Goal: Task Accomplishment & Management: Complete application form

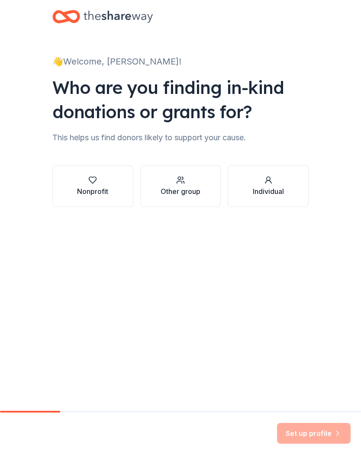
click at [103, 186] on div "Nonprofit" at bounding box center [92, 186] width 31 height 21
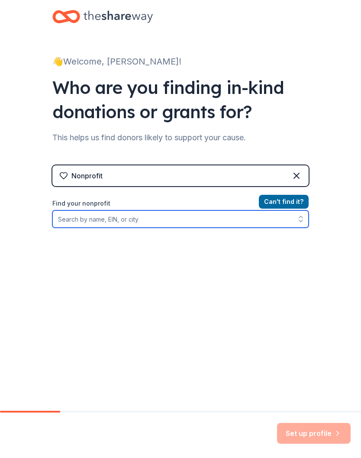
click at [71, 219] on input "Find your nonprofit" at bounding box center [180, 219] width 256 height 17
type input "W"
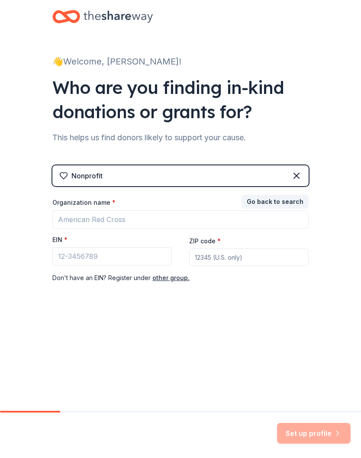
click at [339, 347] on div "👋 Welcome, [PERSON_NAME]! Who are you finding in-kind donations or grants for? …" at bounding box center [180, 205] width 361 height 411
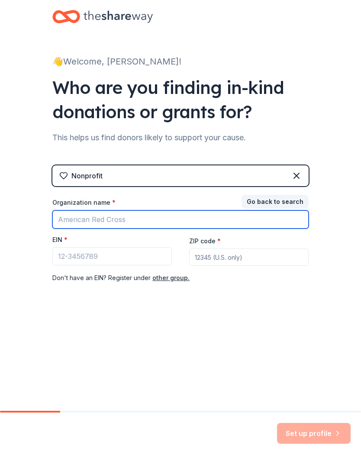
click at [71, 213] on input "Organization name *" at bounding box center [180, 220] width 256 height 18
type input "Women’s Club"
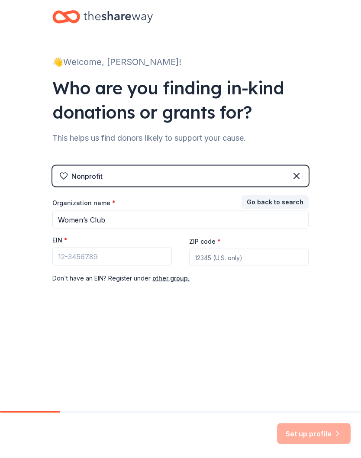
click at [205, 257] on input "ZIP code *" at bounding box center [248, 257] width 119 height 17
type input "89052"
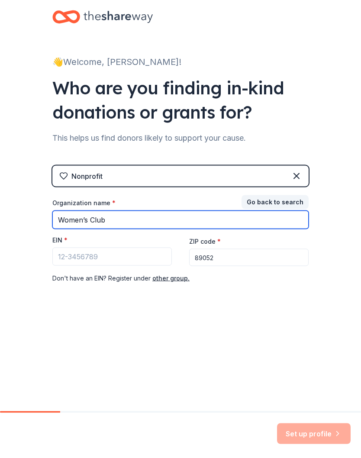
click at [123, 219] on input "Women’s Club" at bounding box center [180, 220] width 256 height 18
type input "Women’s Club Sun City Anthem"
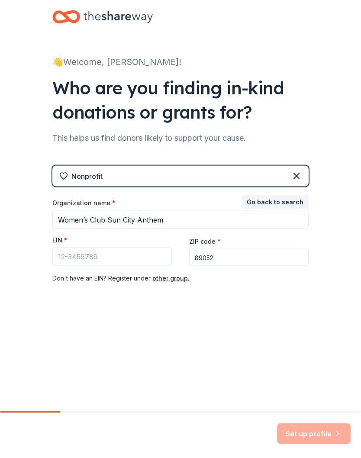
click at [174, 277] on button "other group." at bounding box center [170, 278] width 37 height 10
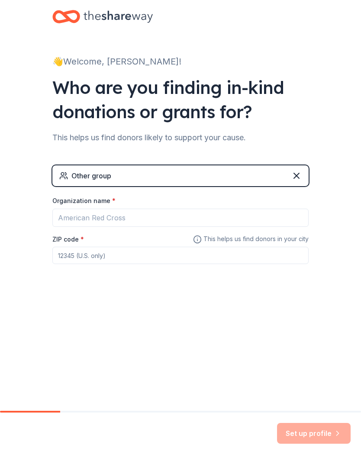
click at [79, 184] on div "Other group" at bounding box center [180, 176] width 256 height 21
click at [97, 180] on div "Other group" at bounding box center [91, 176] width 40 height 10
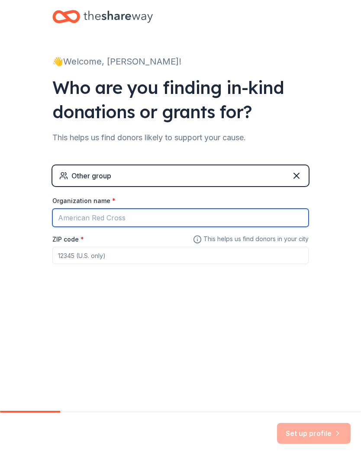
click at [122, 217] on input "Organization name *" at bounding box center [180, 218] width 256 height 18
type input "SCA"
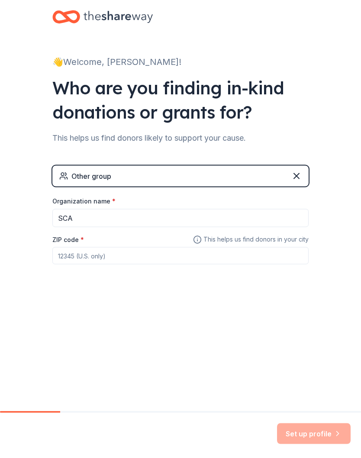
click at [57, 256] on input "ZIP code *" at bounding box center [180, 255] width 256 height 17
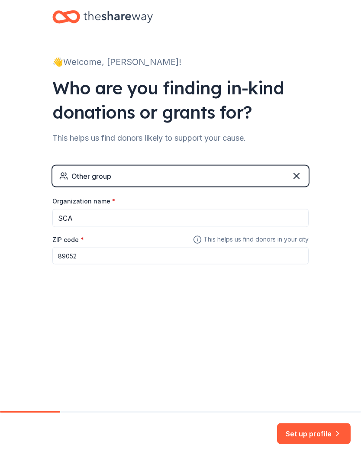
type input "89052"
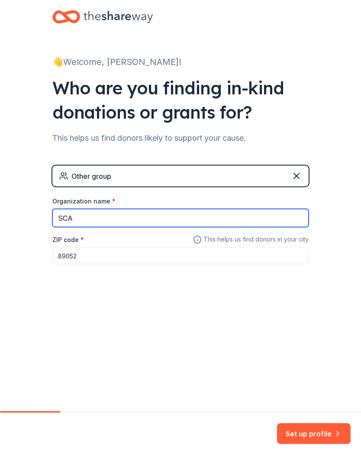
click at [91, 223] on input "SCA" at bounding box center [180, 218] width 256 height 18
type input "SCA Women’s Club"
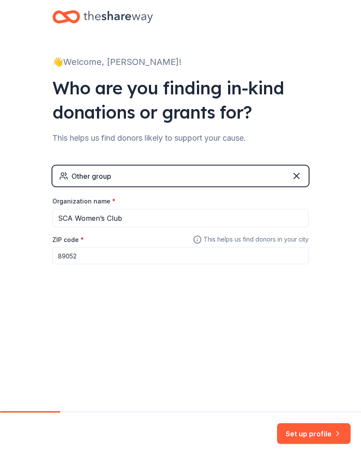
click at [300, 174] on icon at bounding box center [296, 176] width 10 height 10
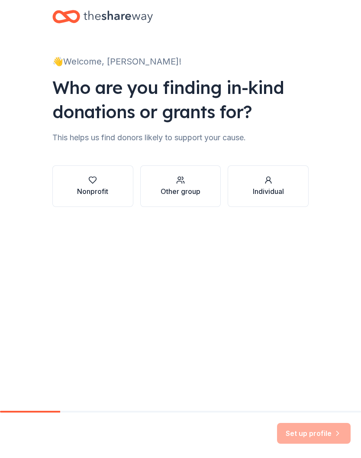
click at [103, 187] on div "Nonprofit" at bounding box center [92, 192] width 31 height 10
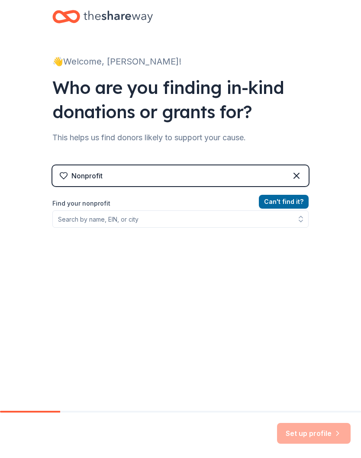
click at [304, 170] on div "Nonprofit" at bounding box center [180, 176] width 256 height 21
click at [300, 177] on icon at bounding box center [296, 176] width 10 height 10
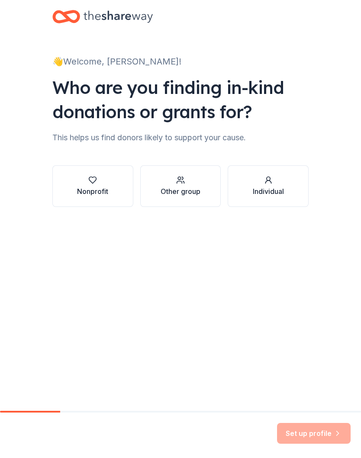
click at [187, 193] on div "Other group" at bounding box center [181, 192] width 40 height 10
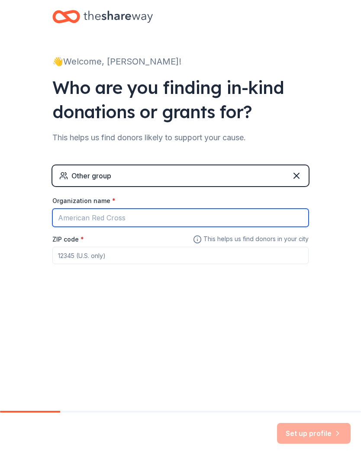
click at [79, 219] on input "Organization name *" at bounding box center [180, 218] width 256 height 18
type input "Sun city anthem women’s Club"
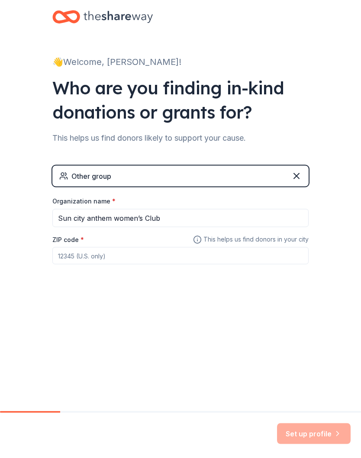
click at [63, 260] on input "ZIP code *" at bounding box center [180, 255] width 256 height 17
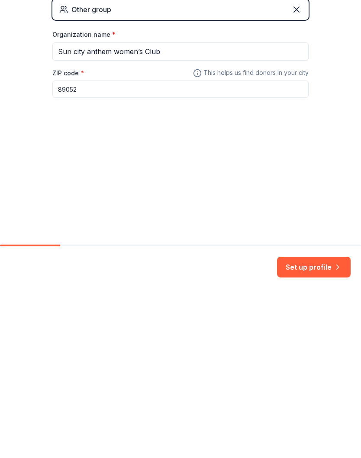
type input "89052"
click at [320, 423] on button "Set up profile" at bounding box center [314, 433] width 74 height 21
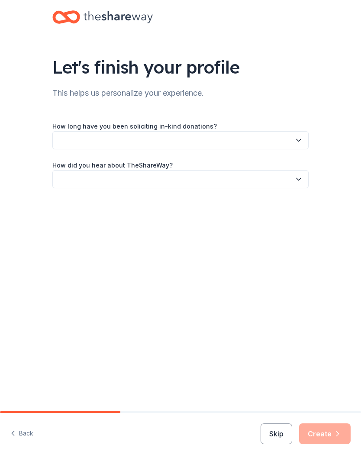
click at [69, 142] on button "button" at bounding box center [180, 140] width 256 height 18
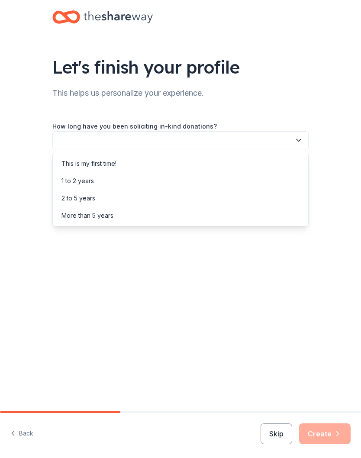
click at [91, 184] on div "1 to 2 years" at bounding box center [77, 181] width 32 height 10
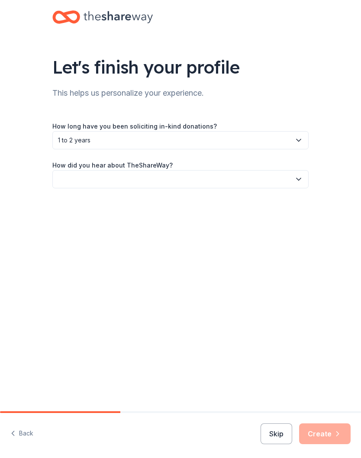
click at [63, 184] on button "button" at bounding box center [180, 179] width 256 height 18
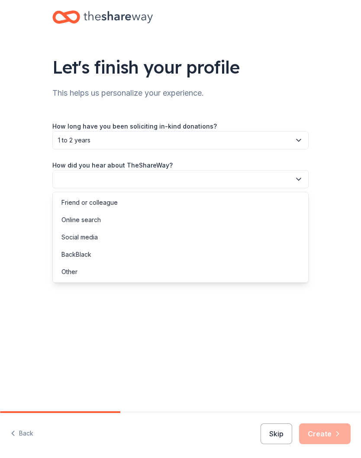
click at [99, 219] on div "Online search" at bounding box center [80, 220] width 39 height 10
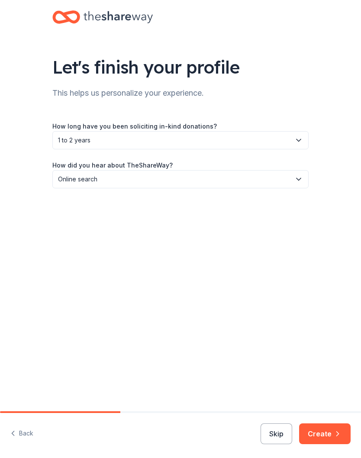
click at [328, 435] on button "Create" at bounding box center [325, 433] width 52 height 21
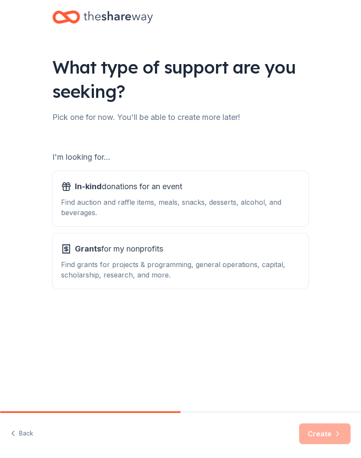
click at [93, 194] on div "In-kind donations for an event Find auction and raffle items, meals, snacks, de…" at bounding box center [180, 199] width 239 height 38
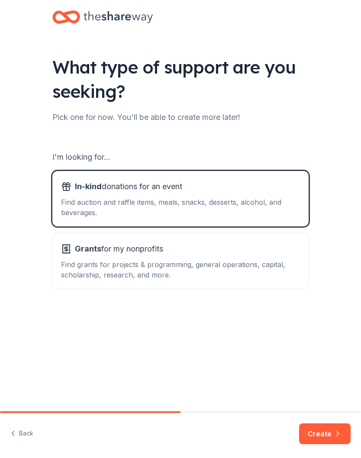
click at [323, 440] on button "Create" at bounding box center [325, 433] width 52 height 21
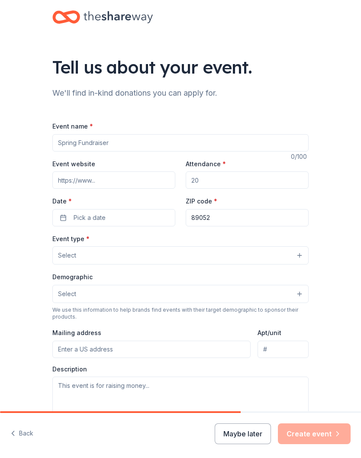
click at [71, 139] on input "Event name *" at bounding box center [180, 142] width 256 height 17
type input "Women’s club monthly raffle luncheon"
click at [196, 179] on input "Attendance *" at bounding box center [247, 179] width 123 height 17
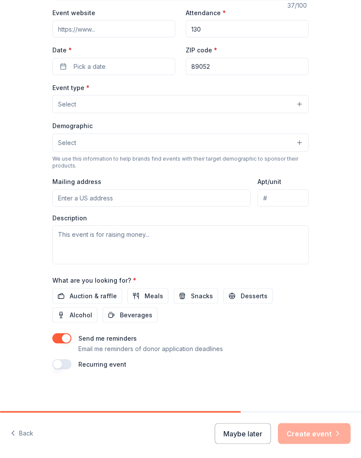
scroll to position [152, 0]
type input "130"
click at [65, 106] on span "Select" at bounding box center [67, 104] width 18 height 10
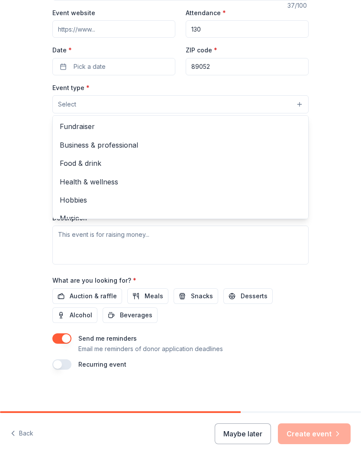
scroll to position [0, 0]
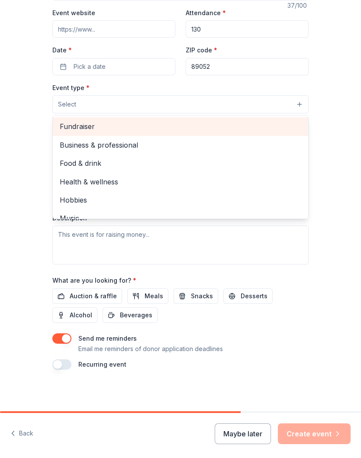
click at [85, 124] on span "Fundraiser" at bounding box center [181, 126] width 242 height 11
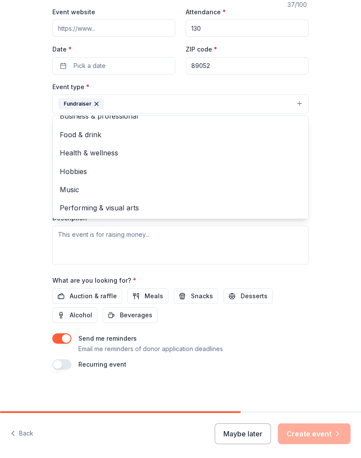
scroll to position [10, 0]
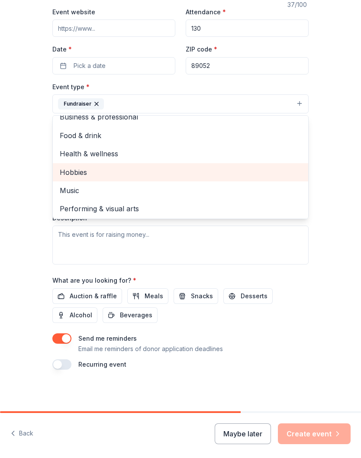
click at [288, 176] on span "Hobbies" at bounding box center [181, 172] width 242 height 11
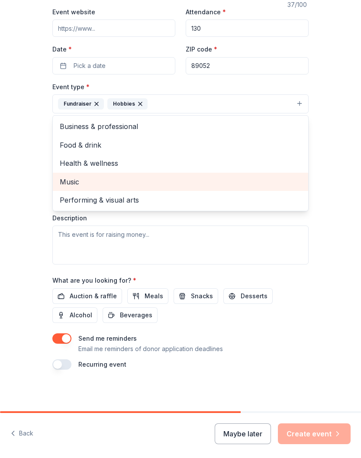
click at [87, 104] on div "Fundraiser" at bounding box center [81, 103] width 46 height 11
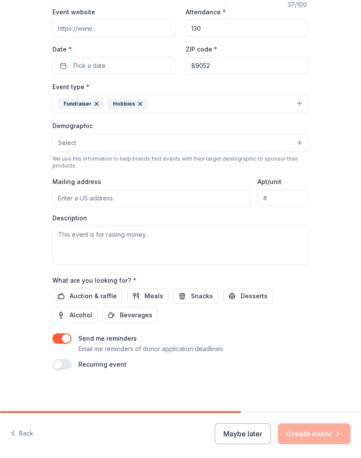
click at [74, 110] on div "Fundraiser" at bounding box center [81, 103] width 46 height 11
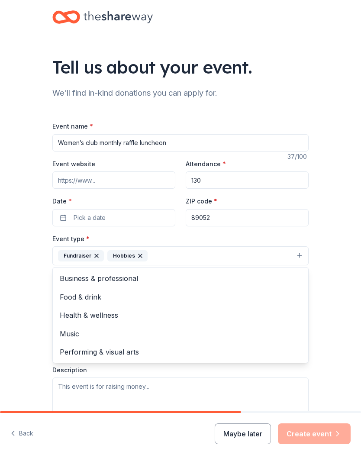
click at [145, 257] on div "Hobbies" at bounding box center [127, 255] width 40 height 11
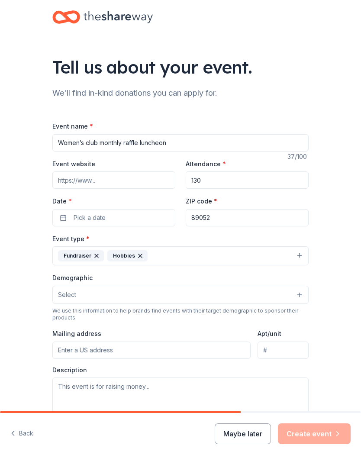
click at [139, 259] on icon "button" at bounding box center [140, 255] width 7 height 7
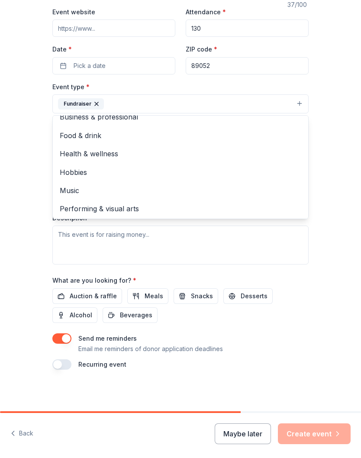
scroll to position [153, 0]
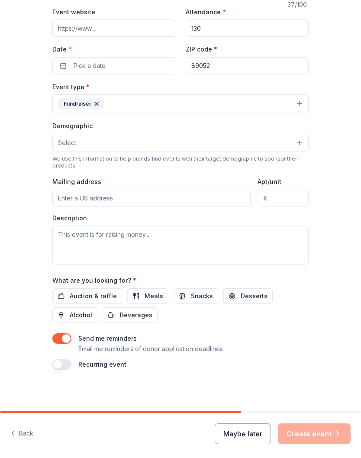
click at [65, 146] on span "Select" at bounding box center [67, 143] width 18 height 10
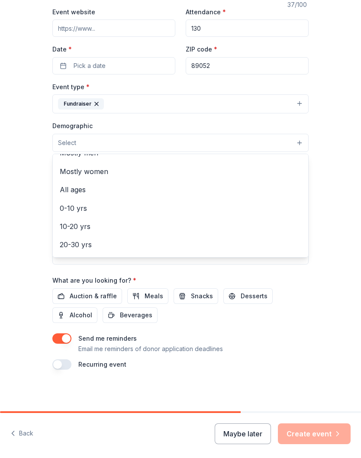
scroll to position [31, 0]
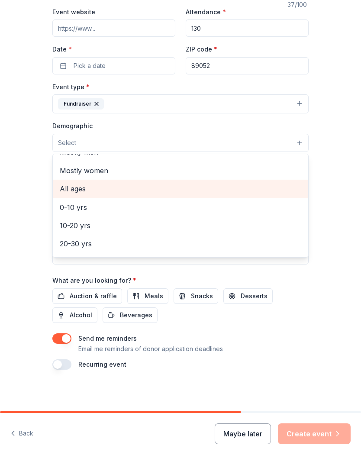
click at [81, 189] on span "All ages" at bounding box center [181, 188] width 242 height 11
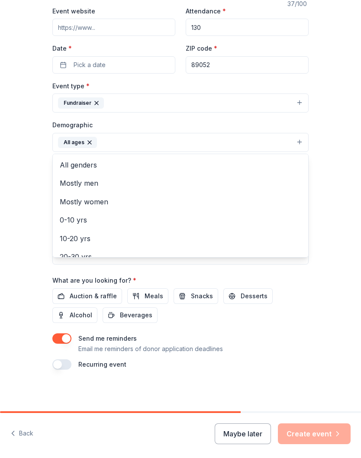
scroll to position [0, 0]
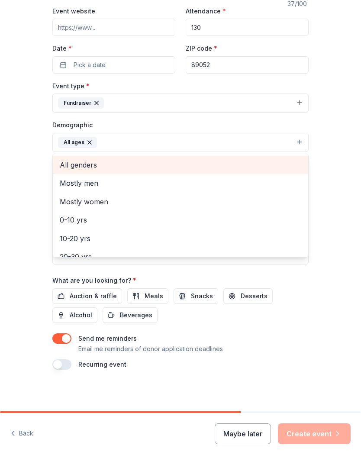
click at [84, 163] on span "All genders" at bounding box center [181, 164] width 242 height 11
click at [141, 142] on icon "button" at bounding box center [140, 142] width 3 height 3
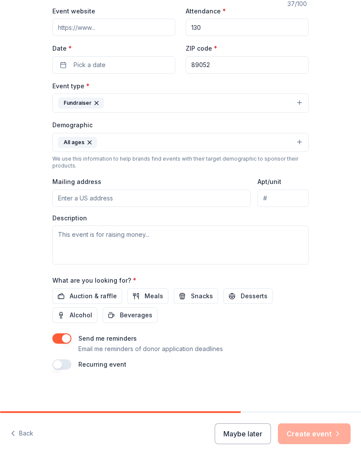
click at [91, 183] on label "Mailing address" at bounding box center [76, 181] width 49 height 9
click at [91, 190] on input "Mailing address" at bounding box center [151, 198] width 198 height 17
click at [331, 179] on div "Tell us about your event. We'll find in-kind donations you can apply for. Event…" at bounding box center [180, 129] width 361 height 564
click at [96, 141] on div "All ages" at bounding box center [77, 142] width 39 height 11
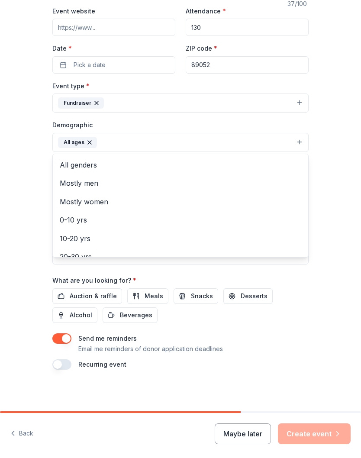
click at [246, 142] on button "All ages" at bounding box center [180, 142] width 256 height 19
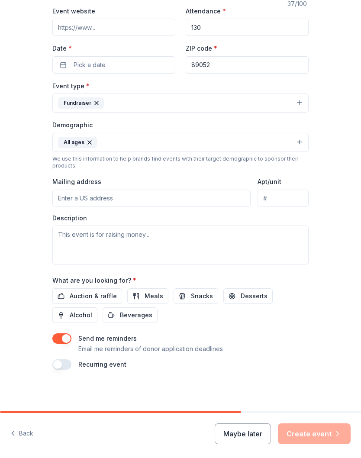
scroll to position [154, 0]
click at [61, 201] on input "Mailing address" at bounding box center [151, 198] width 198 height 17
type input "[STREET_ADDRESS][PERSON_NAME]"
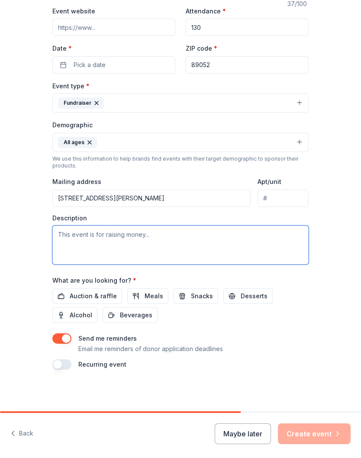
click at [70, 235] on textarea at bounding box center [180, 245] width 256 height 39
type textarea "W"
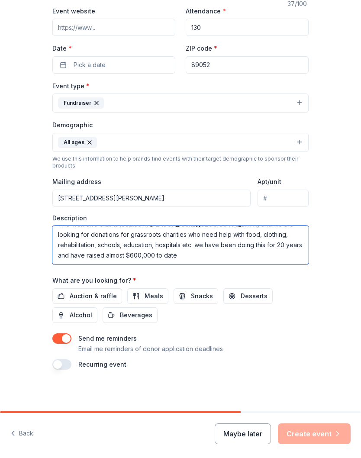
scroll to position [10, 0]
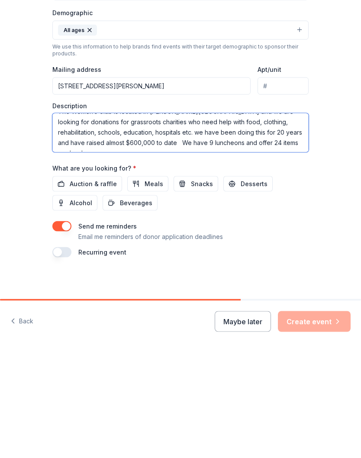
type textarea "The Women’s Club is located in [PERSON_NAME][GEOGRAPHIC_DATA] and we are lookin…"
click at [60, 359] on button "button" at bounding box center [61, 364] width 19 height 10
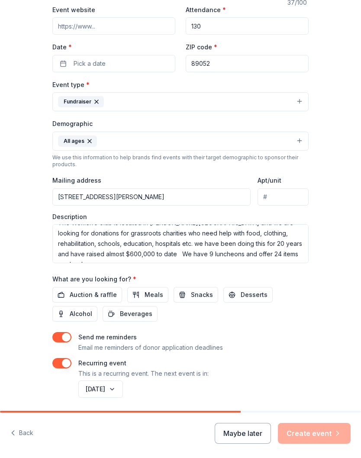
click at [123, 395] on button "[DATE]" at bounding box center [100, 389] width 45 height 17
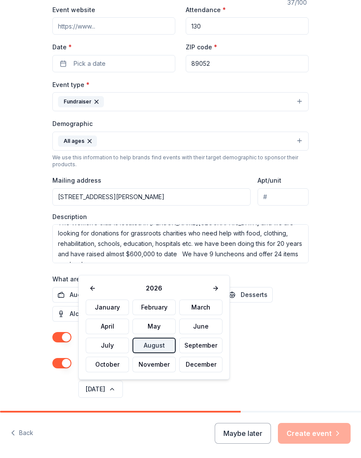
click at [204, 345] on button "September" at bounding box center [200, 346] width 43 height 16
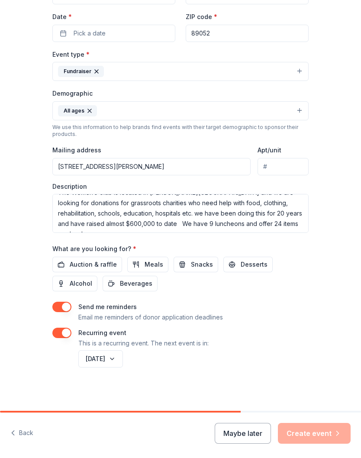
scroll to position [185, 0]
click at [101, 263] on span "Auction & raffle" at bounding box center [93, 265] width 47 height 10
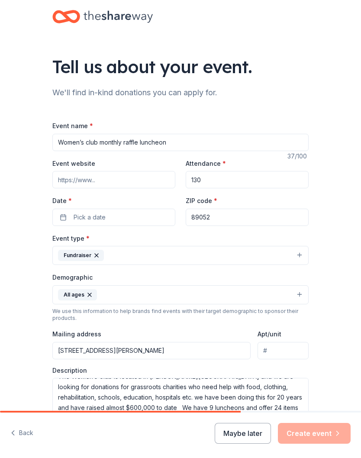
scroll to position [0, 0]
click at [339, 325] on div "Tell us about your event. We'll find in-kind donations you can apply for. Event…" at bounding box center [180, 297] width 361 height 595
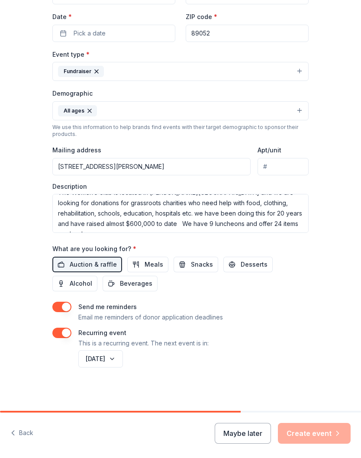
scroll to position [185, 0]
click at [321, 433] on div "Maybe later Create event" at bounding box center [283, 433] width 136 height 21
click at [306, 432] on div "Maybe later Create event" at bounding box center [283, 433] width 136 height 21
click at [310, 434] on div "Maybe later Create event" at bounding box center [283, 433] width 136 height 21
click at [70, 307] on button "button" at bounding box center [61, 307] width 19 height 10
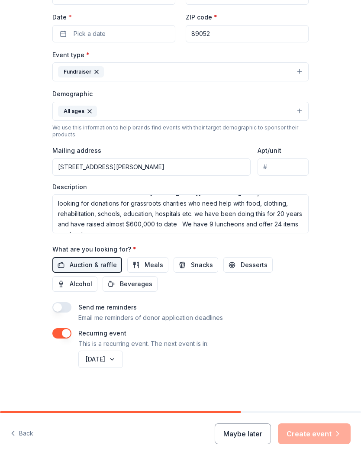
click at [73, 348] on div "Recurring event This is a recurring event. The next event is in:" at bounding box center [180, 338] width 256 height 21
click at [65, 343] on div "Recurring event This is a recurring event. The next event is in:" at bounding box center [180, 338] width 256 height 21
click at [69, 335] on button "button" at bounding box center [61, 333] width 19 height 10
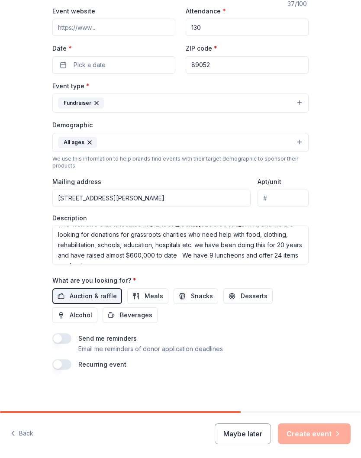
click at [326, 431] on div "Maybe later Create event" at bounding box center [283, 433] width 136 height 21
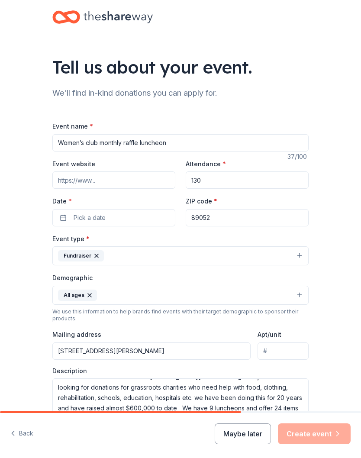
scroll to position [0, 0]
click at [100, 127] on div "Event name * Women’s club monthly raffle luncheon" at bounding box center [180, 136] width 256 height 31
click at [86, 181] on input "Event website" at bounding box center [113, 179] width 123 height 17
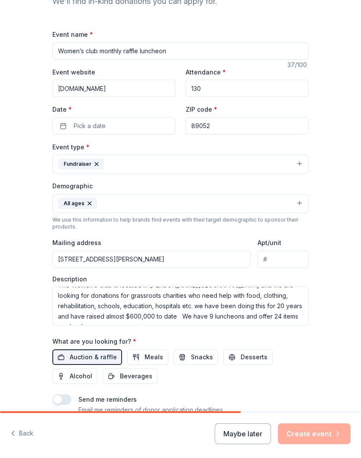
scroll to position [94, 0]
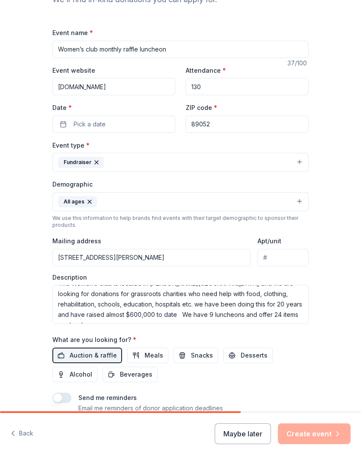
type input "[DOMAIN_NAME]"
click at [95, 129] on span "Pick a date" at bounding box center [90, 124] width 32 height 10
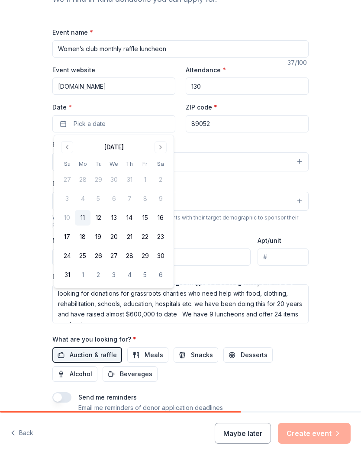
click at [165, 147] on button "Go to next month" at bounding box center [161, 148] width 12 height 12
click at [131, 197] on button "11" at bounding box center [130, 199] width 16 height 16
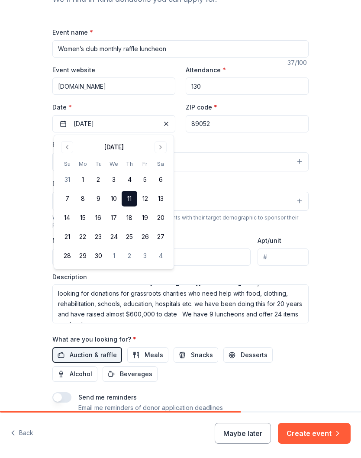
click at [336, 131] on div "Tell us about your event. We'll find in-kind donations you can apply for. Event…" at bounding box center [180, 188] width 361 height 564
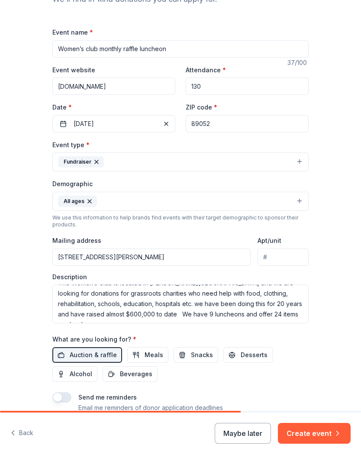
click at [169, 124] on span "button" at bounding box center [166, 124] width 10 height 10
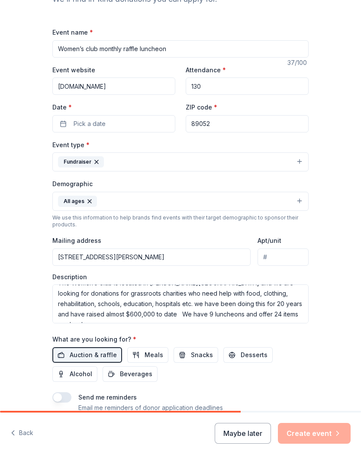
click at [160, 123] on button "Pick a date" at bounding box center [113, 124] width 123 height 17
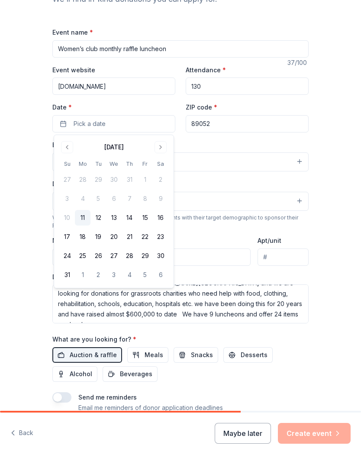
click at [166, 148] on button "Go to next month" at bounding box center [161, 148] width 12 height 12
click at [129, 200] on button "11" at bounding box center [130, 199] width 16 height 16
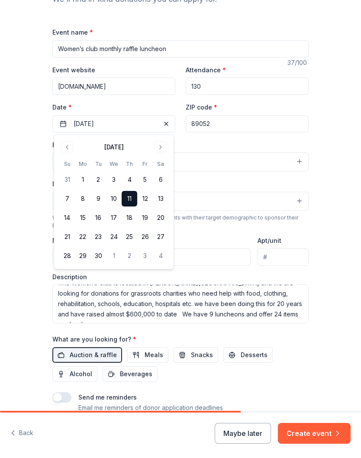
click at [340, 251] on div "Tell us about your event. We'll find in-kind donations you can apply for. Event…" at bounding box center [180, 188] width 361 height 564
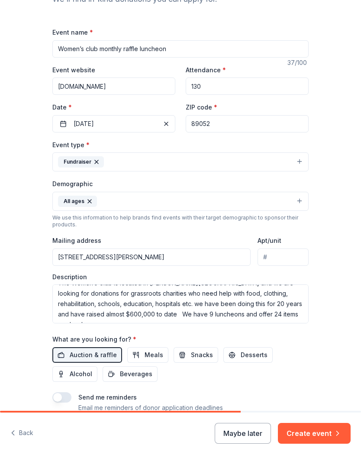
click at [313, 432] on button "Create event" at bounding box center [314, 433] width 73 height 21
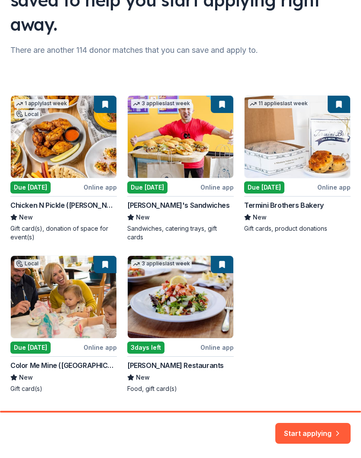
scroll to position [90, 0]
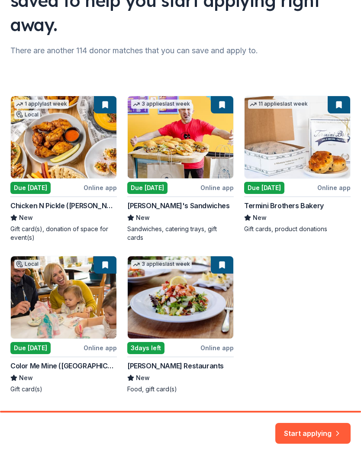
click at [103, 168] on div "1 apply last week Local Due [DATE] Online app Chicken N Pickle ([PERSON_NAME]) …" at bounding box center [180, 245] width 340 height 298
click at [103, 162] on div "1 apply last week Local Due [DATE] Online app Chicken N Pickle ([PERSON_NAME]) …" at bounding box center [180, 245] width 340 height 298
click at [104, 169] on div "1 apply last week Local Due [DATE] Online app Chicken N Pickle ([PERSON_NAME]) …" at bounding box center [180, 245] width 340 height 298
click at [35, 170] on div "1 apply last week Local Due [DATE] Online app Chicken N Pickle ([PERSON_NAME]) …" at bounding box center [180, 245] width 340 height 298
click at [37, 163] on div "1 apply last week Local Due [DATE] Online app Chicken N Pickle ([PERSON_NAME]) …" at bounding box center [180, 245] width 340 height 298
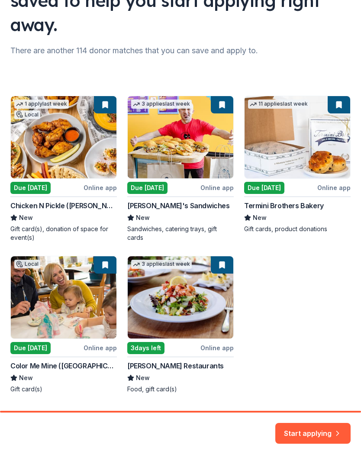
click at [41, 167] on div "1 apply last week Local Due [DATE] Online app Chicken N Pickle ([PERSON_NAME]) …" at bounding box center [180, 245] width 340 height 298
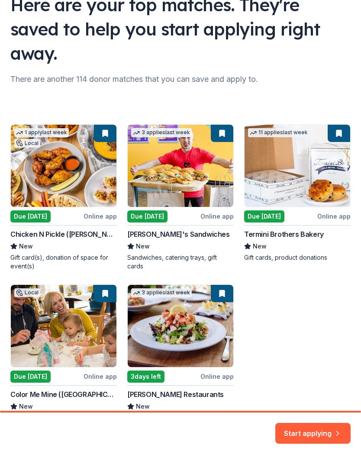
scroll to position [55, 0]
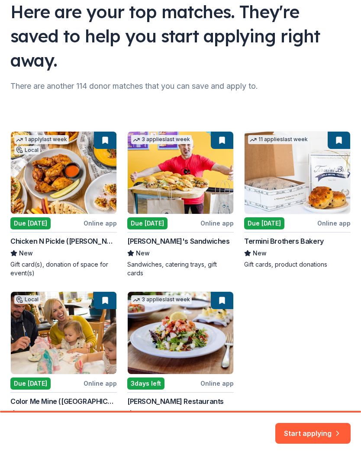
click at [105, 203] on div "1 apply last week Local Due [DATE] Online app Chicken N Pickle ([PERSON_NAME]) …" at bounding box center [180, 281] width 340 height 298
click at [279, 201] on div "1 apply last week Local Due [DATE] Online app Chicken N Pickle ([PERSON_NAME]) …" at bounding box center [180, 281] width 340 height 298
click at [319, 434] on button "Start applying" at bounding box center [312, 428] width 75 height 21
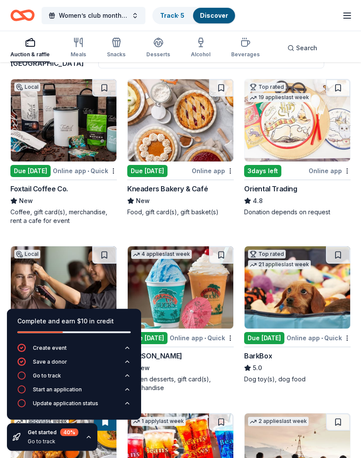
scroll to position [81, 0]
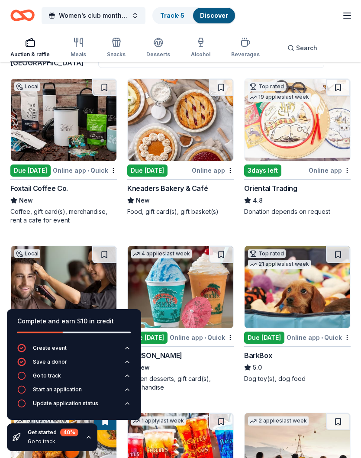
click at [332, 215] on div "Donation depends on request" at bounding box center [297, 211] width 106 height 9
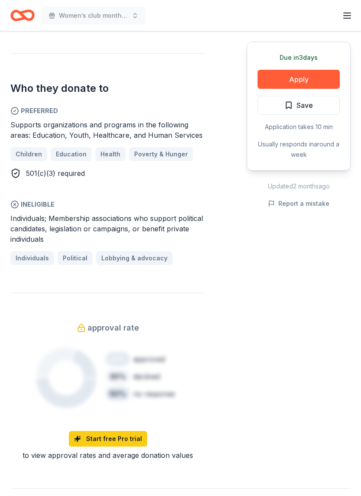
scroll to position [415, 0]
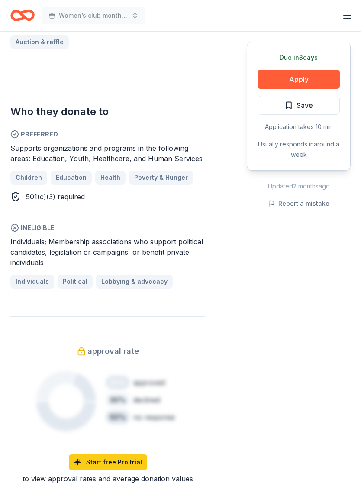
click at [308, 76] on button "Apply" at bounding box center [299, 79] width 82 height 19
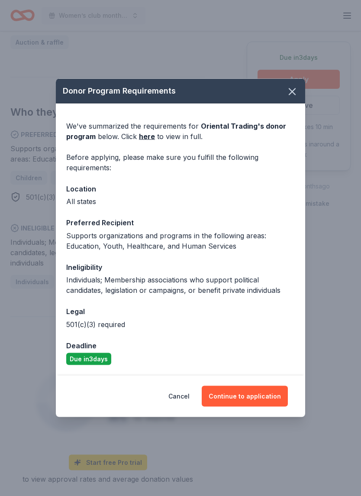
click at [259, 395] on button "Continue to application" at bounding box center [245, 396] width 86 height 21
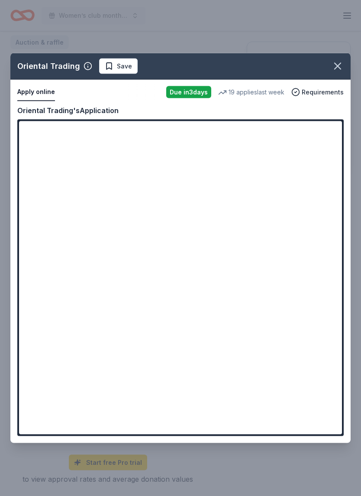
click at [170, 244] on div "Oriental Trading Save Apply online Due in 3 days 19 applies last week Requireme…" at bounding box center [180, 248] width 340 height 390
click at [167, 246] on div "Oriental Trading Save Apply online Due in 3 days 19 applies last week Requireme…" at bounding box center [180, 248] width 340 height 390
click at [166, 245] on div "Oriental Trading Save Apply online Due in 3 days 19 applies last week Requireme…" at bounding box center [180, 248] width 340 height 390
click at [172, 247] on div "Oriental Trading Save Apply online Due in 3 days 19 applies last week Requireme…" at bounding box center [180, 248] width 340 height 390
